Goal: Task Accomplishment & Management: Use online tool/utility

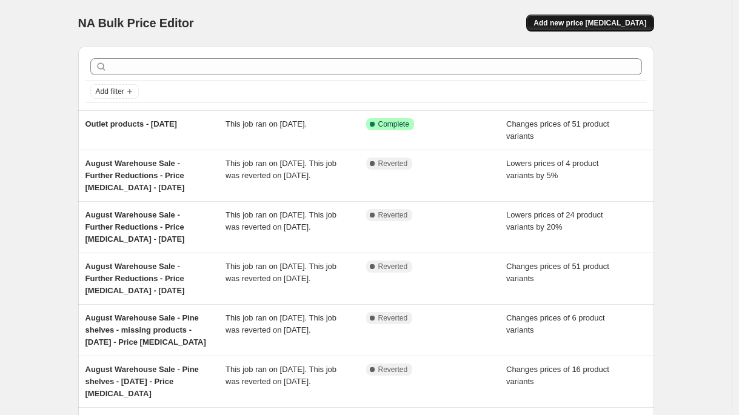
click at [621, 17] on button "Add new price [MEDICAL_DATA]" at bounding box center [589, 23] width 127 height 17
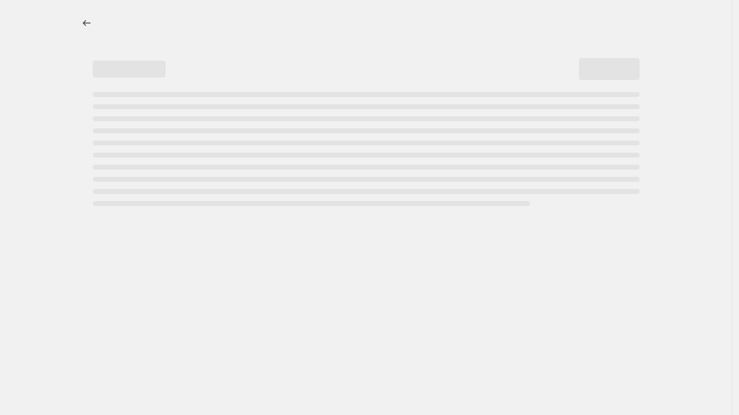
select select "percentage"
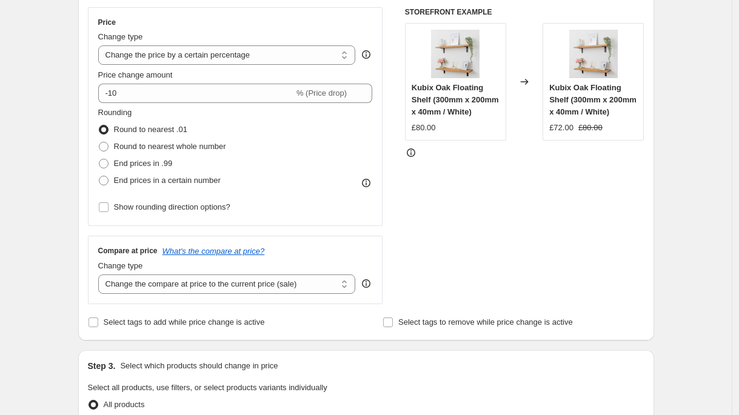
scroll to position [122, 0]
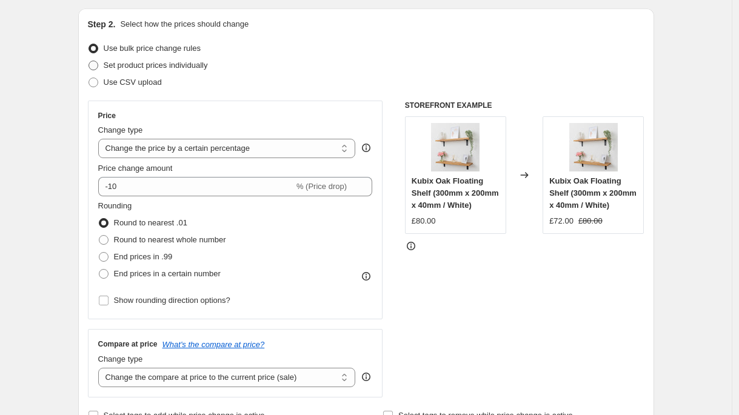
click at [98, 82] on span at bounding box center [93, 83] width 10 height 10
click at [89, 78] on input "Use CSV upload" at bounding box center [88, 78] width 1 height 1
radio input "true"
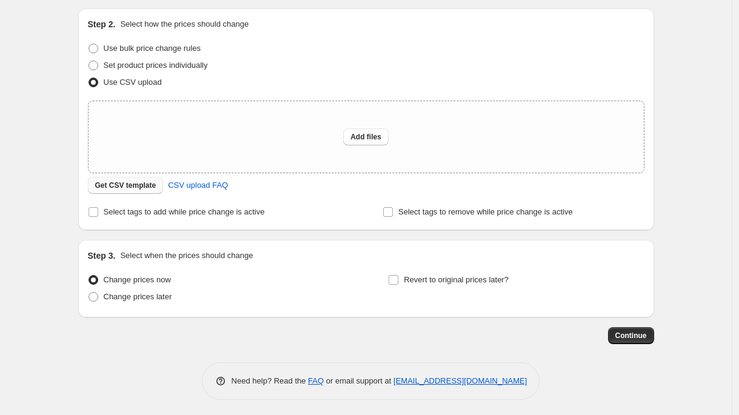
click at [131, 185] on span "Get CSV template" at bounding box center [125, 186] width 61 height 10
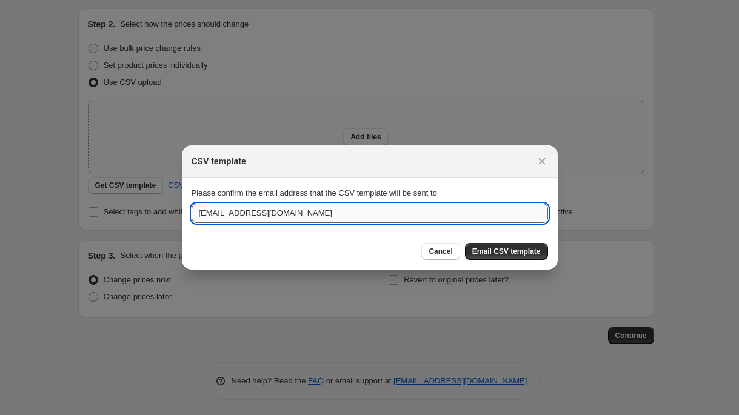
click at [202, 212] on input "[EMAIL_ADDRESS][DOMAIN_NAME]" at bounding box center [370, 213] width 356 height 19
type input "[EMAIL_ADDRESS][DOMAIN_NAME]"
click at [521, 247] on span "Email CSV template" at bounding box center [506, 252] width 68 height 10
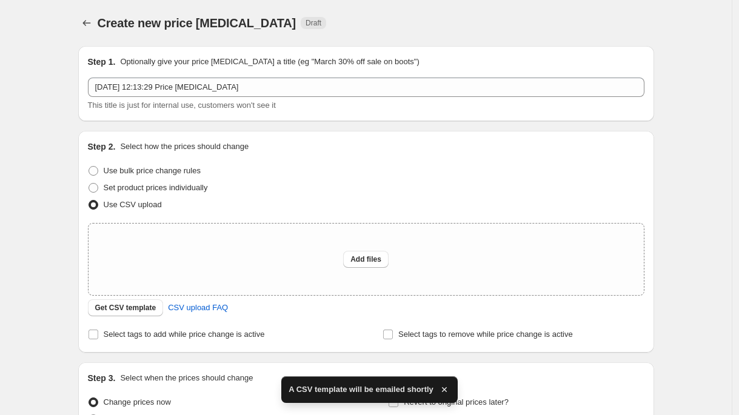
scroll to position [122, 0]
